Goal: Transaction & Acquisition: Purchase product/service

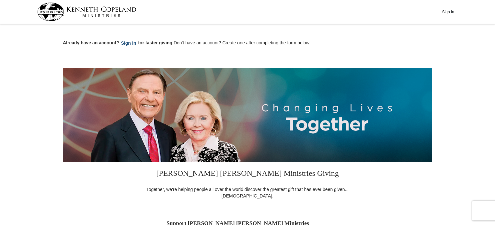
click at [135, 42] on button "Sign in" at bounding box center [128, 43] width 19 height 7
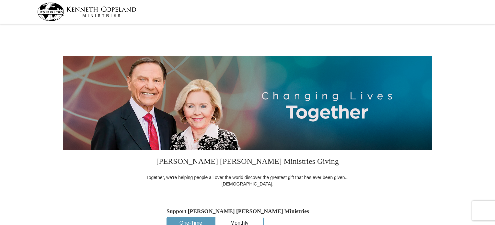
select select "PA"
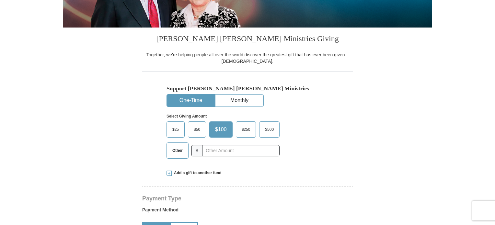
scroll to position [130, 0]
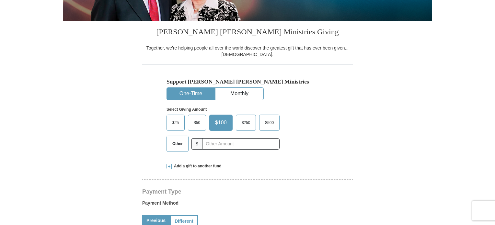
click at [272, 124] on span "$500" at bounding box center [269, 123] width 15 height 10
click at [0, 0] on input "$500" at bounding box center [0, 0] width 0 height 0
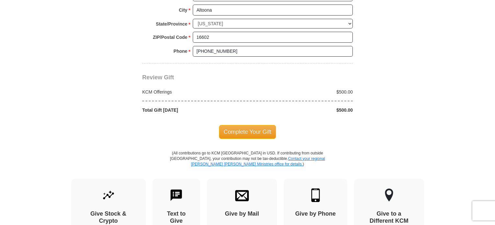
scroll to position [551, 0]
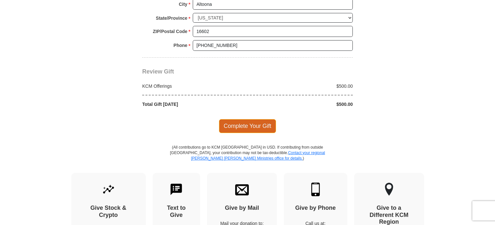
click at [254, 133] on span "Complete Your Gift" at bounding box center [247, 126] width 57 height 14
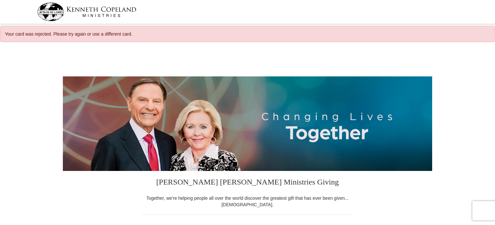
select select "PA"
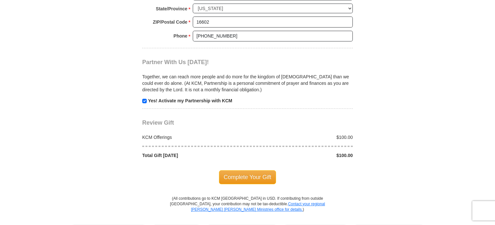
scroll to position [583, 0]
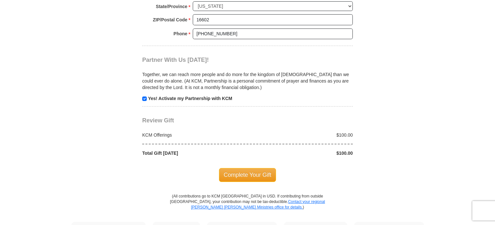
click at [146, 102] on p "Yes! Activate my Partnership with KCM" at bounding box center [247, 98] width 211 height 6
click at [145, 101] on input "checkbox" at bounding box center [144, 99] width 5 height 5
checkbox input "false"
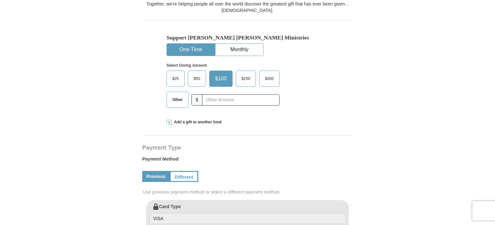
scroll to position [259, 0]
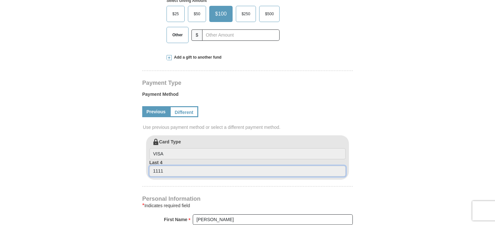
click at [172, 177] on input "1111" at bounding box center [247, 171] width 196 height 11
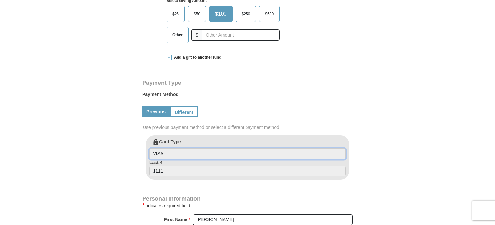
click at [173, 159] on input "VISA" at bounding box center [247, 153] width 196 height 11
click at [181, 116] on link "Different" at bounding box center [183, 111] width 27 height 11
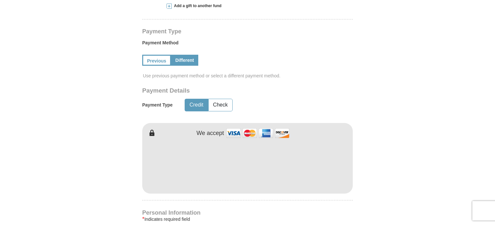
scroll to position [324, 0]
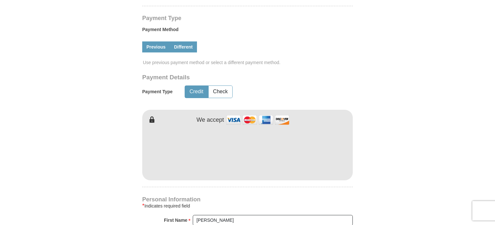
click at [149, 51] on link "Previous" at bounding box center [156, 46] width 28 height 11
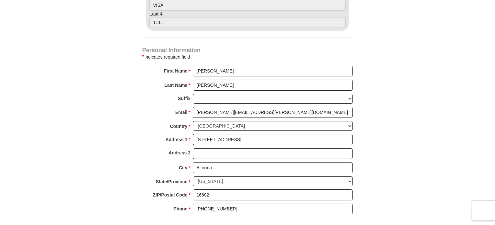
scroll to position [421, 0]
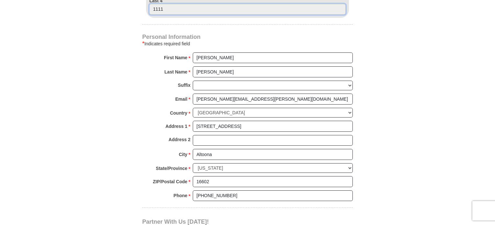
click at [200, 12] on input "1111" at bounding box center [247, 9] width 196 height 11
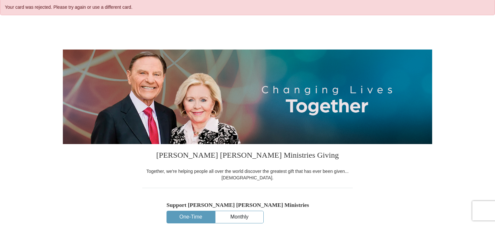
scroll to position [0, 0]
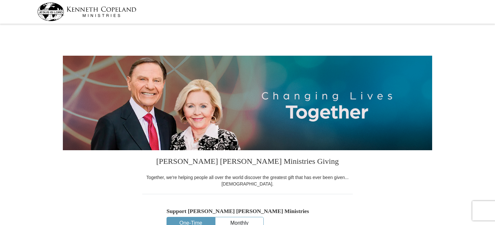
select select "PA"
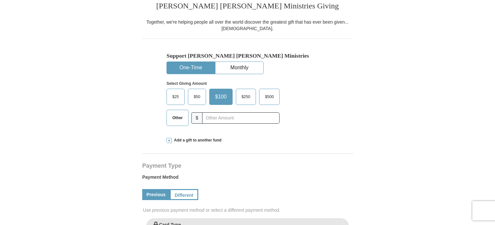
scroll to position [162, 0]
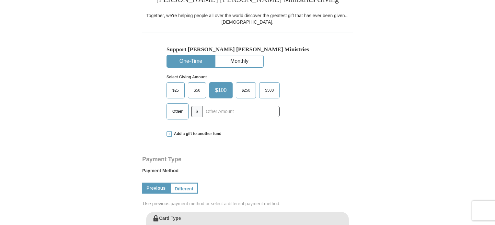
click at [279, 98] on label "$500" at bounding box center [269, 91] width 20 height 16
click at [0, 0] on input "$500" at bounding box center [0, 0] width 0 height 0
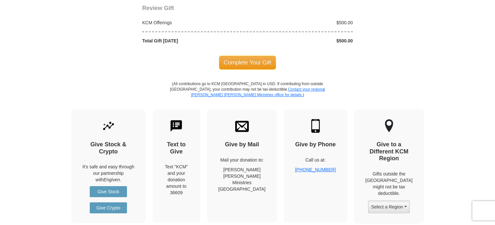
scroll to position [615, 0]
